Goal: Task Accomplishment & Management: Manage account settings

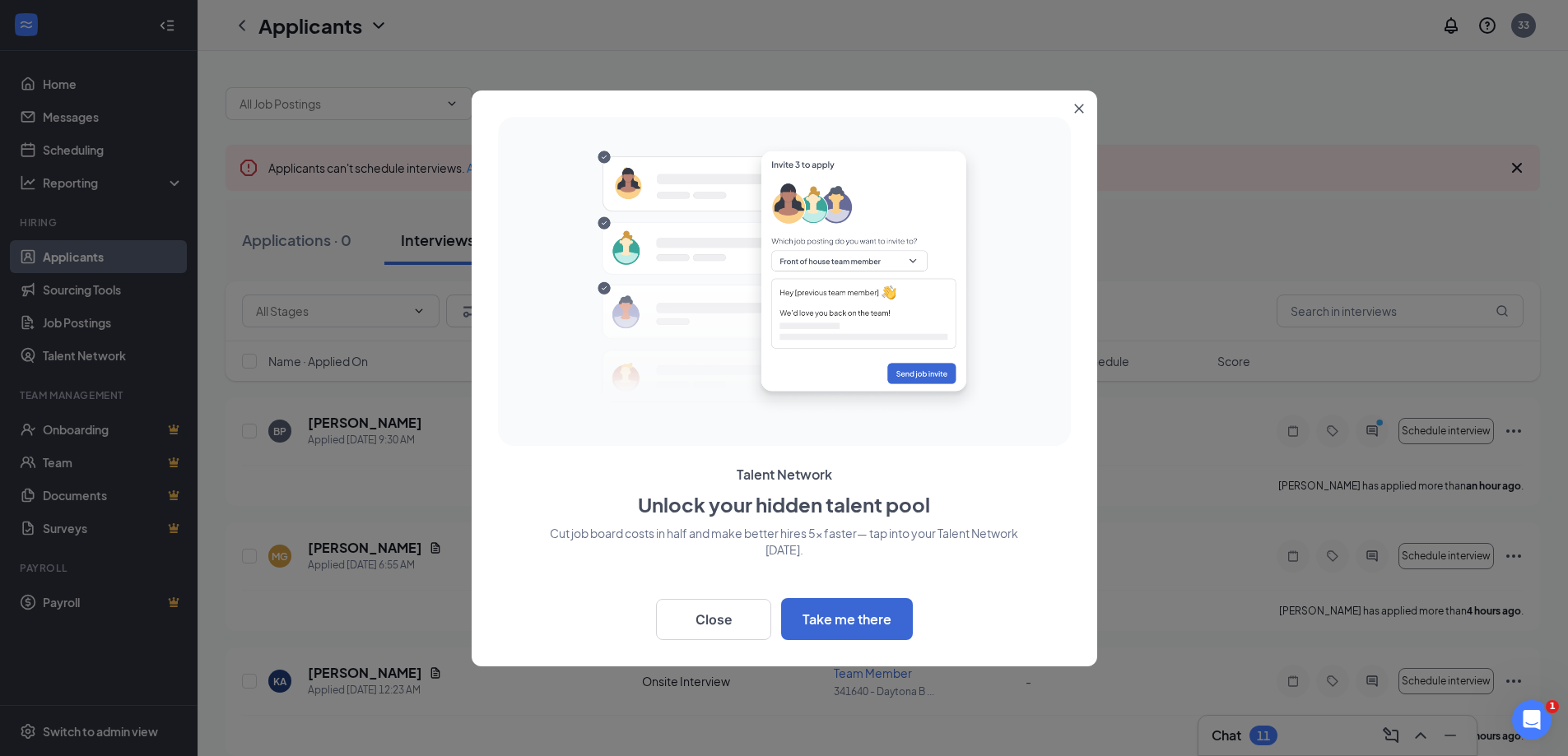
click at [1075, 112] on icon "Close" at bounding box center [1078, 108] width 10 height 10
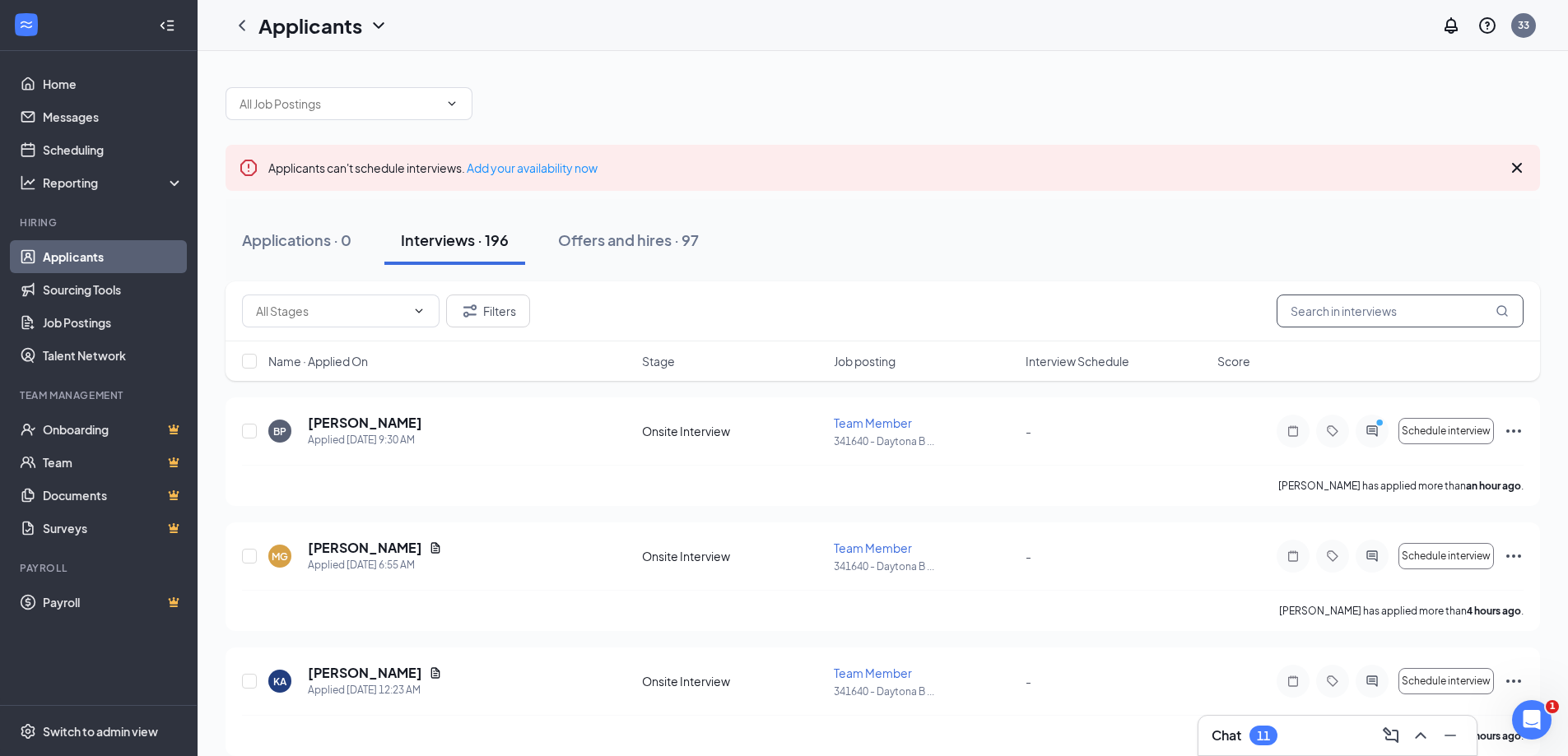
click at [1317, 313] on input "text" at bounding box center [1400, 311] width 247 height 33
type input "[PERSON_NAME]"
click at [1511, 433] on icon "Ellipses" at bounding box center [1513, 431] width 19 height 19
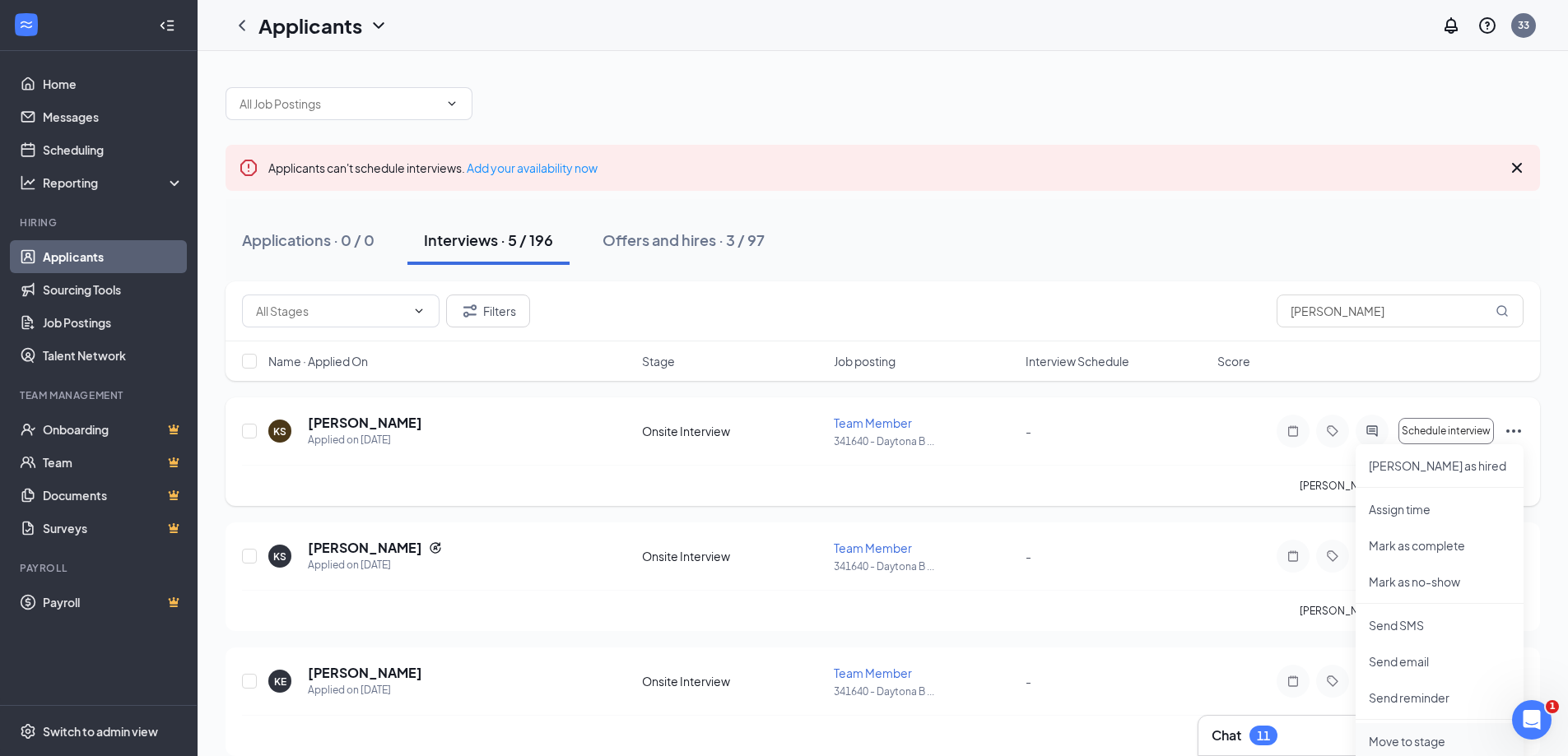
click at [1417, 743] on p "Move to stage" at bounding box center [1439, 741] width 141 height 17
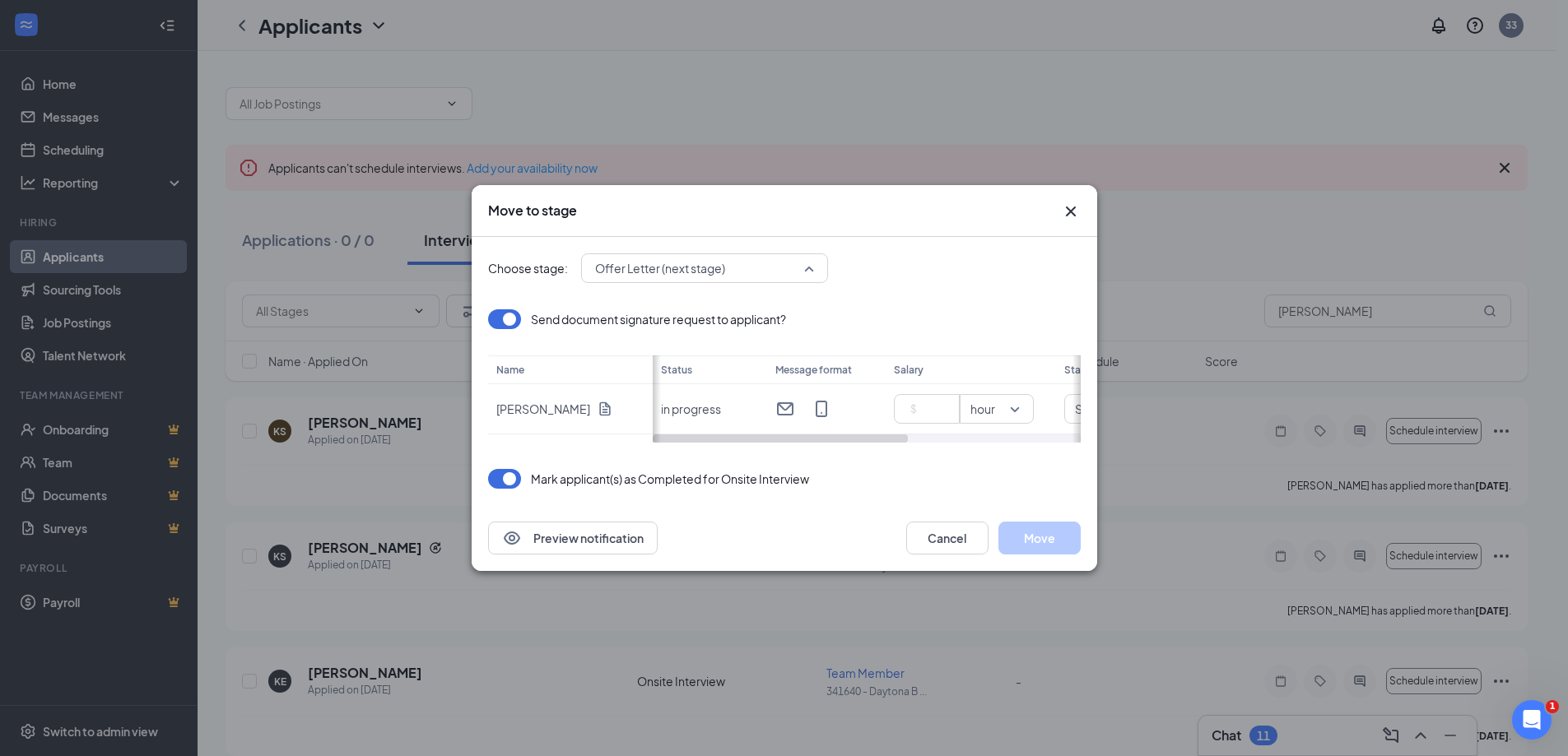
click at [818, 276] on div "Offer Letter (next stage)" at bounding box center [705, 268] width 247 height 30
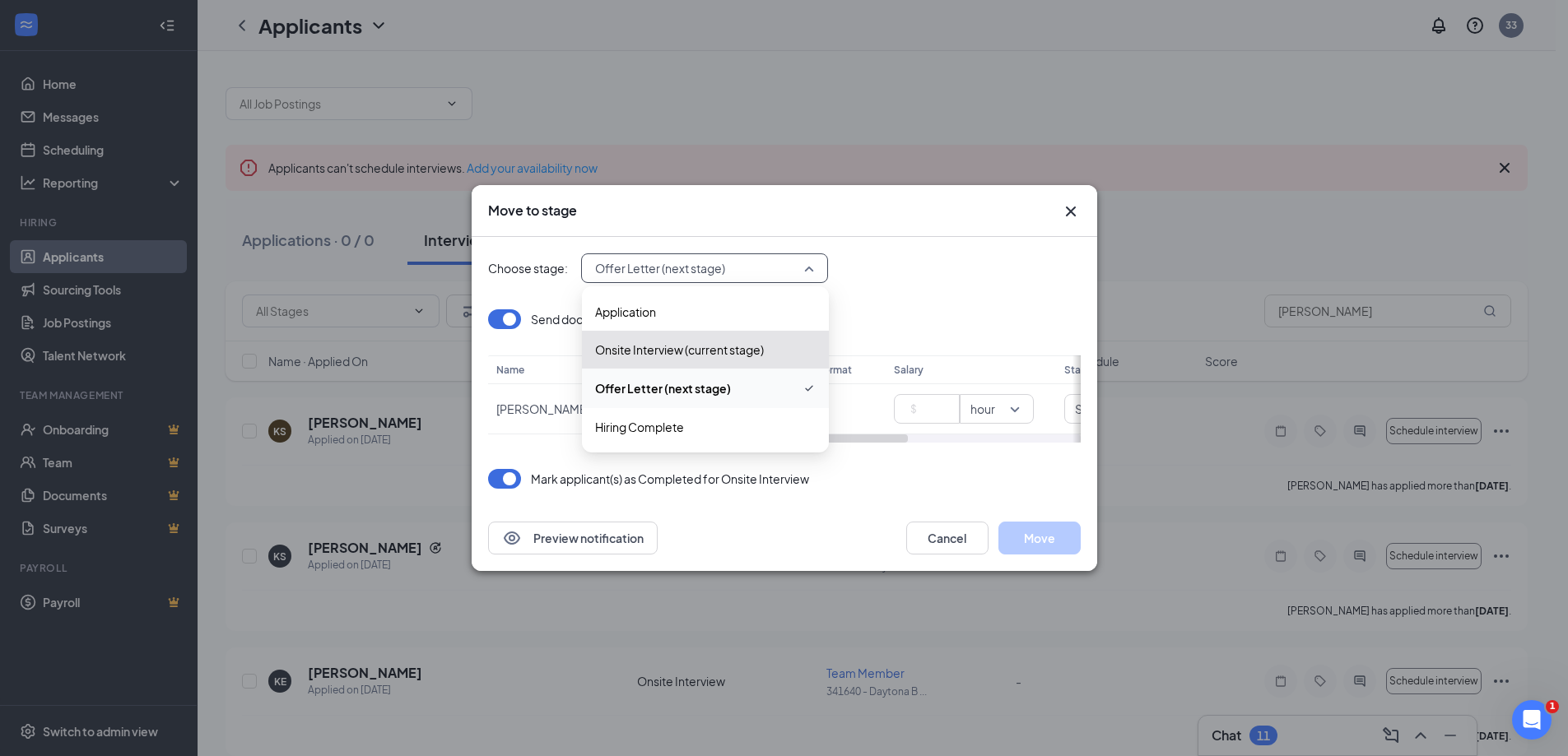
click at [741, 394] on span "Offer Letter (next stage)" at bounding box center [705, 387] width 220 height 19
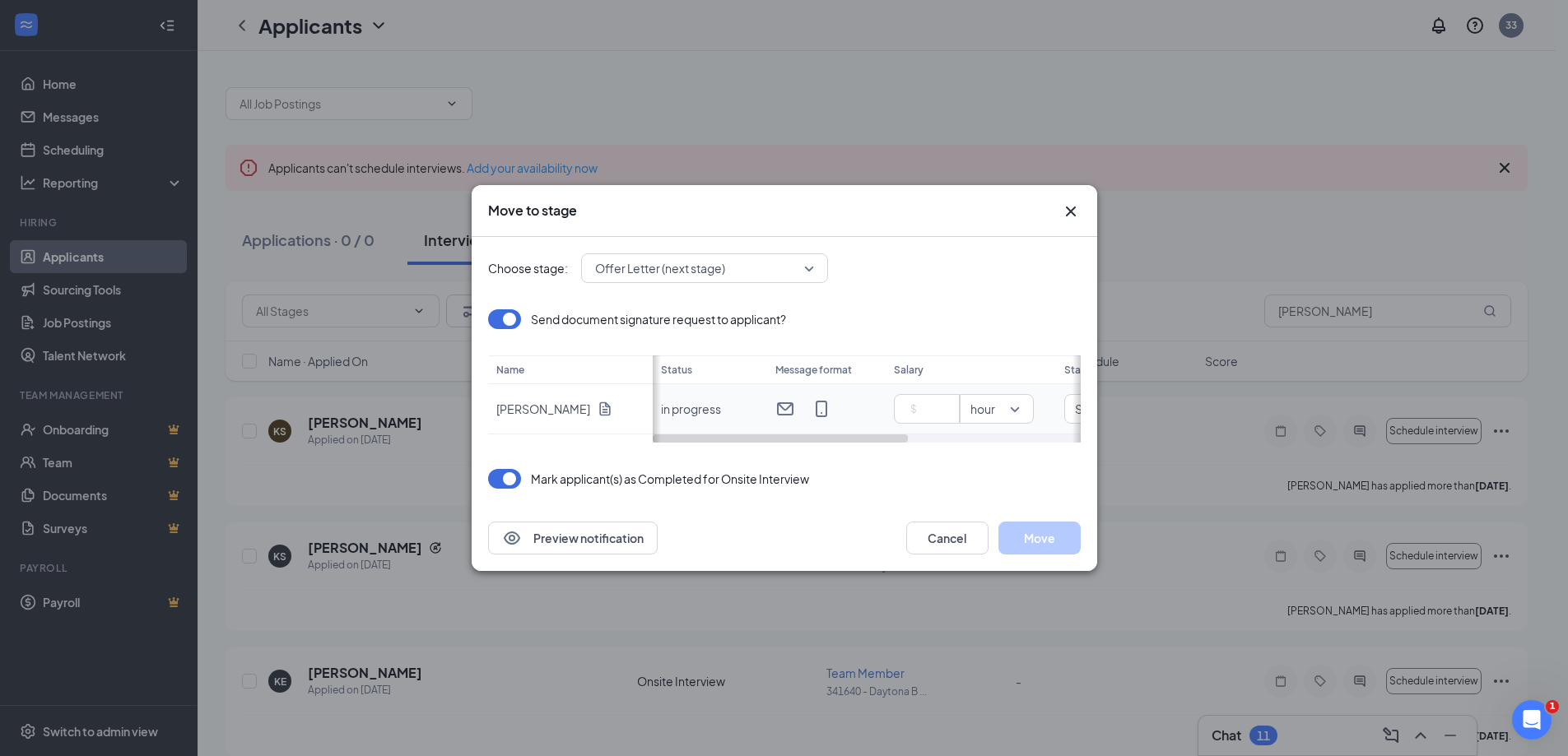
click at [827, 394] on td at bounding box center [826, 409] width 118 height 50
click at [989, 408] on span "hour" at bounding box center [982, 408] width 25 height 25
click at [916, 412] on input at bounding box center [930, 408] width 57 height 25
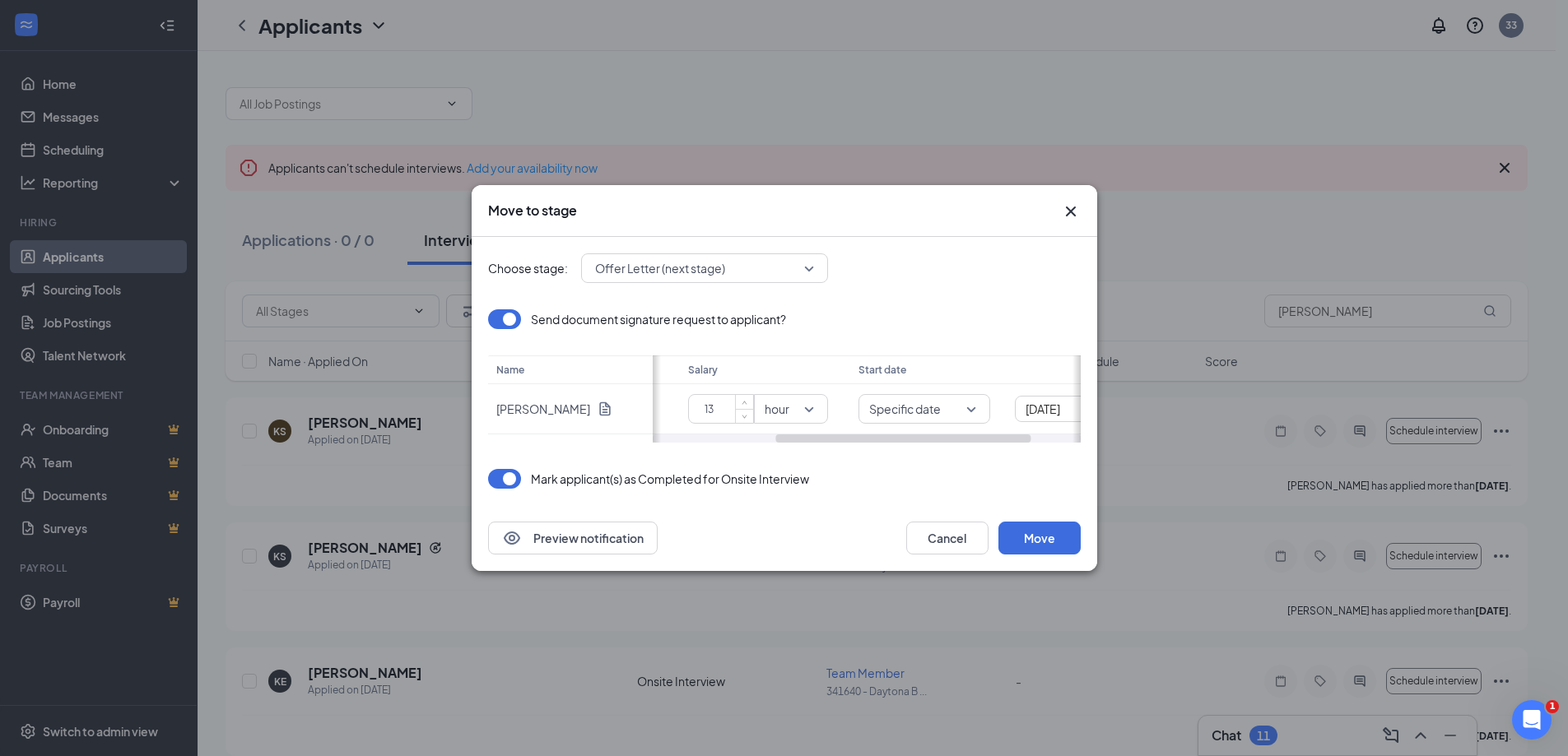
drag, startPoint x: 833, startPoint y: 439, endPoint x: 956, endPoint y: 462, distance: 125.1
click at [956, 462] on div "Choose stage: Offer Letter (next stage) 4039391 4039392 4039393 Application Ons…" at bounding box center [784, 371] width 592 height 268
click at [973, 409] on span "Specific date" at bounding box center [923, 409] width 111 height 18
type input "13"
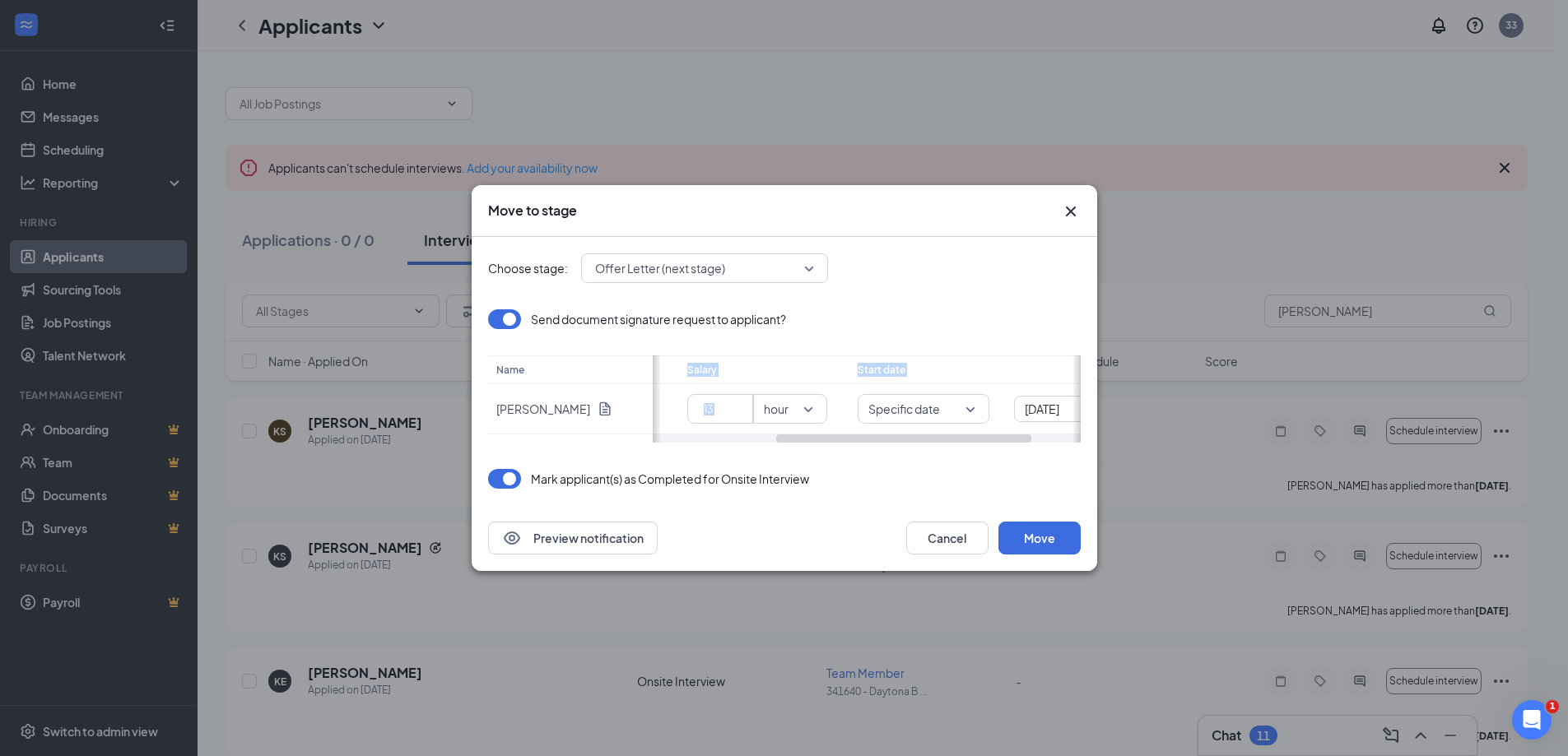
drag, startPoint x: 994, startPoint y: 433, endPoint x: 1039, endPoint y: 446, distance: 46.8
click at [1039, 446] on div "Choose stage: Offer Letter (next stage) 4039391 4039392 4039393 Application Ons…" at bounding box center [784, 371] width 592 height 268
drag, startPoint x: 1004, startPoint y: 437, endPoint x: 1075, endPoint y: 446, distance: 71.6
click at [1075, 446] on div "Choose stage: Offer Letter (next stage) 4039391 4039392 4039393 Application Ons…" at bounding box center [784, 371] width 592 height 268
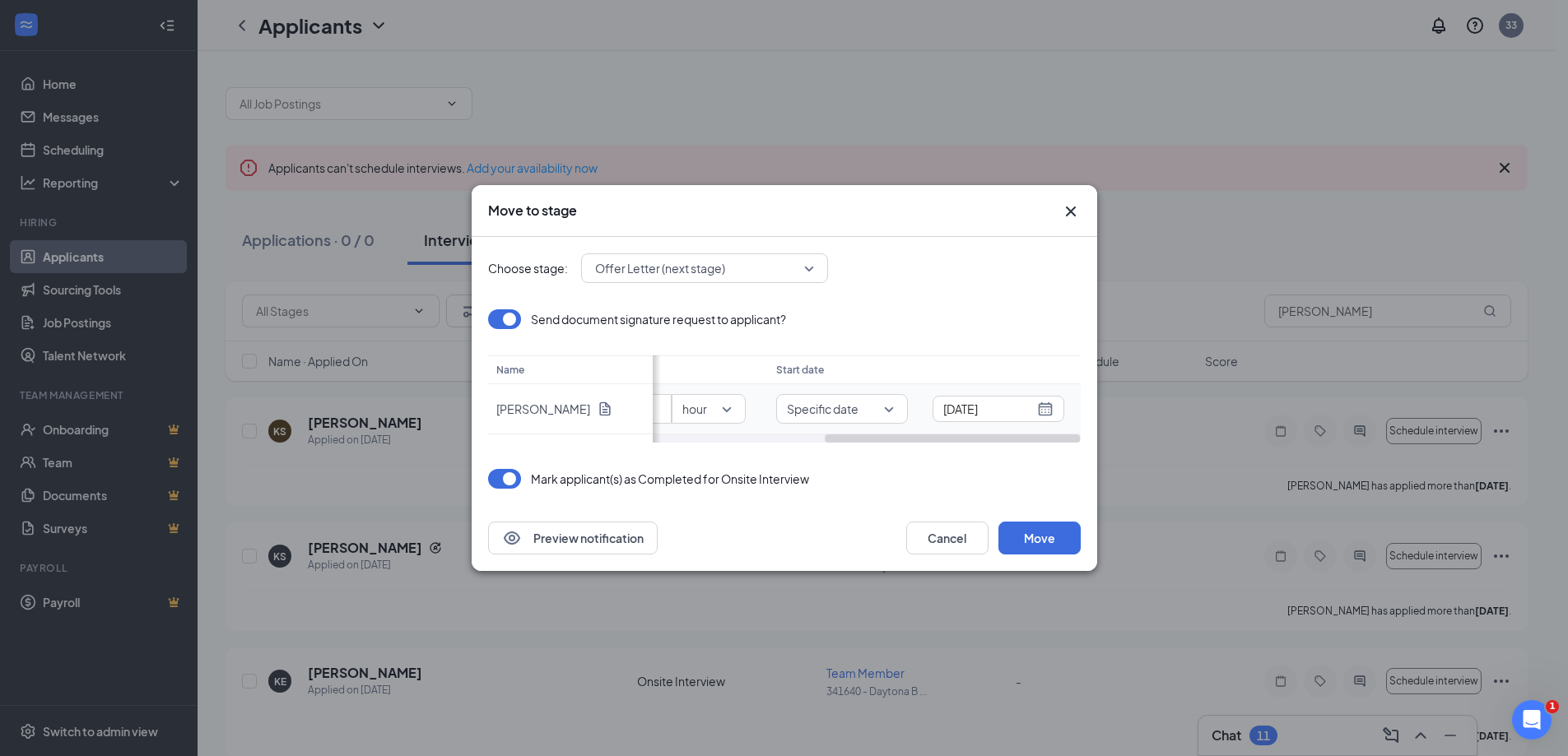
click at [1051, 408] on div "[DATE]" at bounding box center [999, 409] width 111 height 18
click at [1028, 256] on span "button" at bounding box center [1029, 255] width 8 height 8
click at [1028, 252] on span "button" at bounding box center [1029, 255] width 8 height 8
click at [867, 257] on span "button" at bounding box center [867, 255] width 8 height 8
click at [1028, 258] on span "button" at bounding box center [1029, 255] width 8 height 8
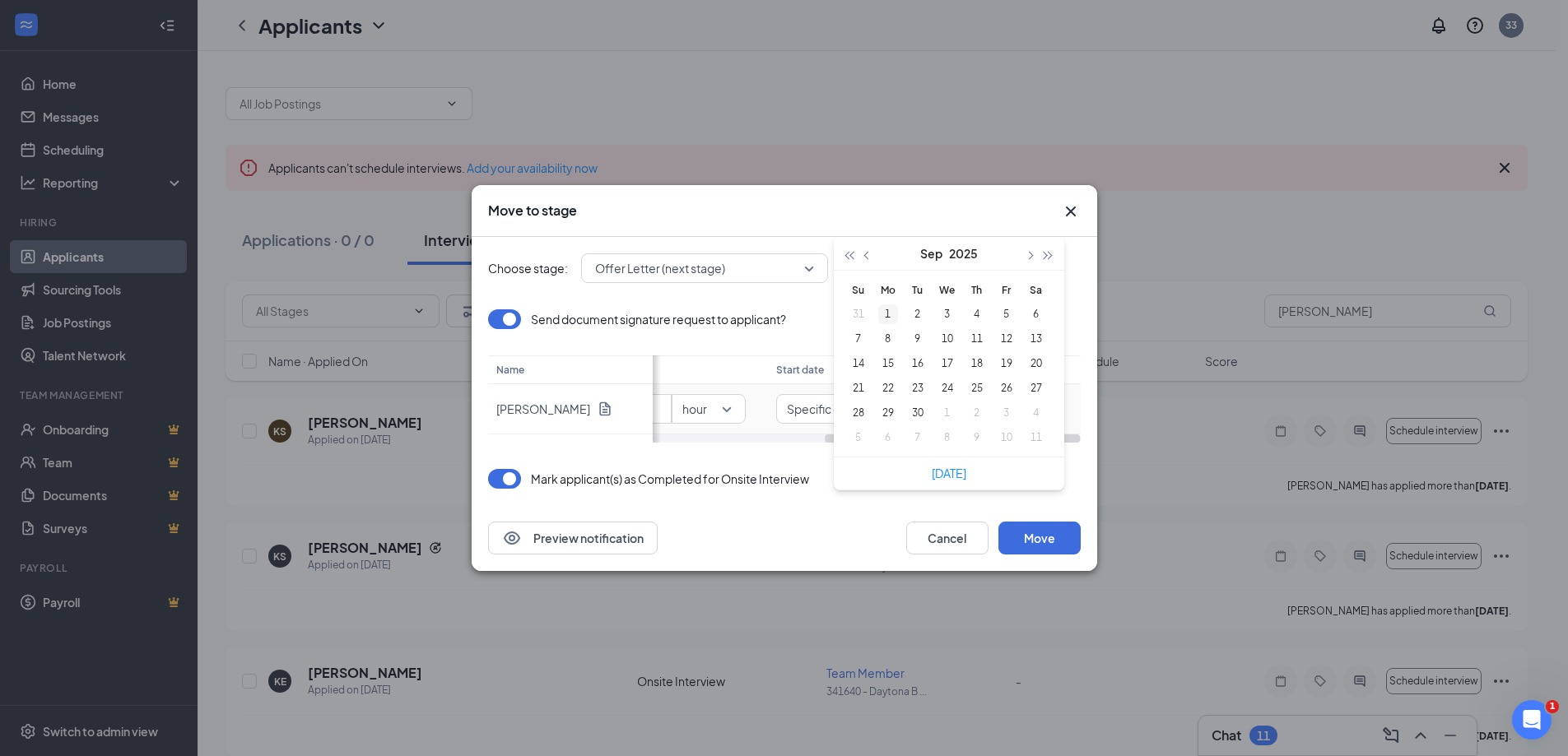
type input "[DATE]"
click at [885, 311] on div "1" at bounding box center [887, 313] width 19 height 19
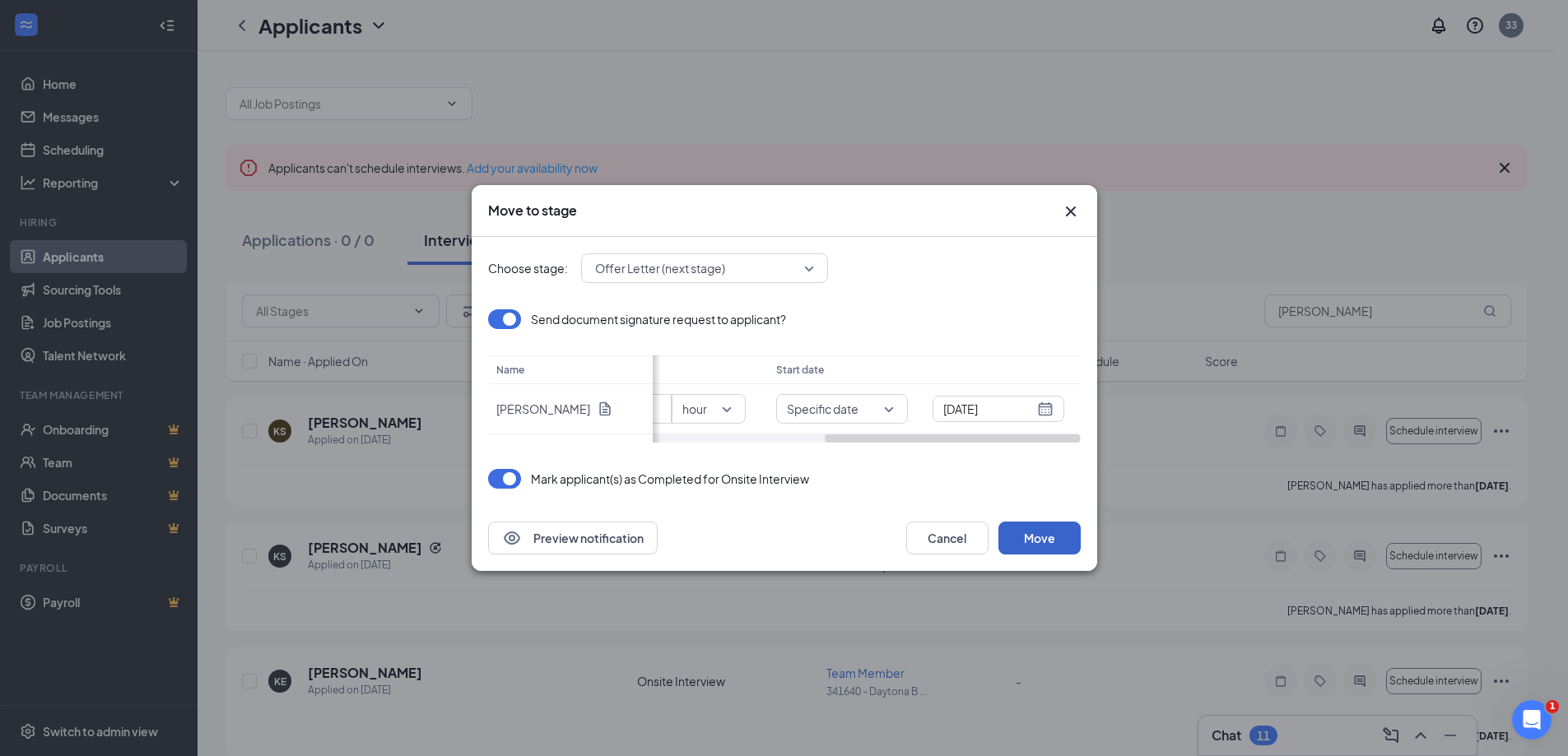
click at [1043, 539] on button "Move" at bounding box center [1039, 538] width 82 height 33
